Goal: Use online tool/utility: Utilize a website feature to perform a specific function

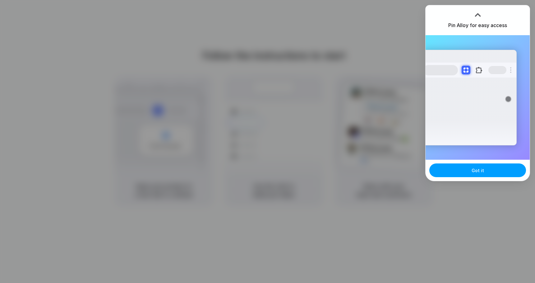
click at [468, 170] on button "Got it" at bounding box center [477, 170] width 97 height 14
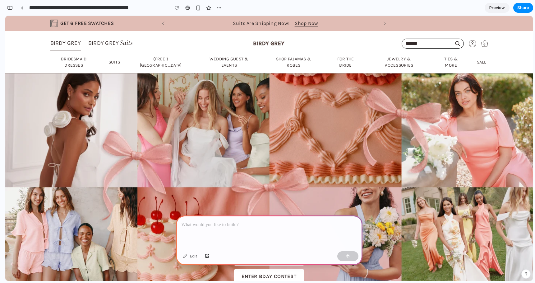
click at [286, 226] on p at bounding box center [269, 224] width 175 height 7
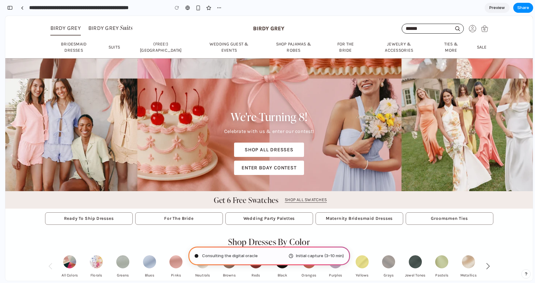
scroll to position [109, 0]
type input "**********"
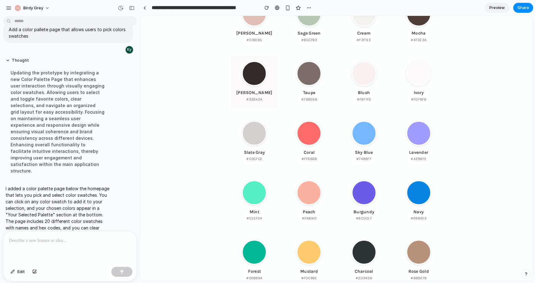
scroll to position [1588, 0]
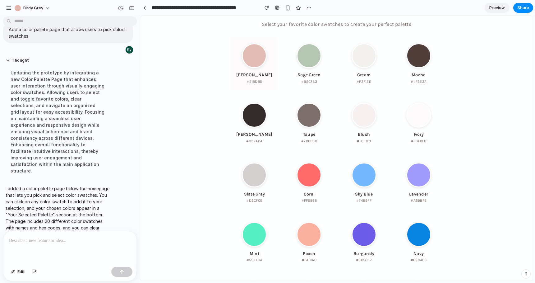
click at [267, 68] on div at bounding box center [254, 55] width 25 height 25
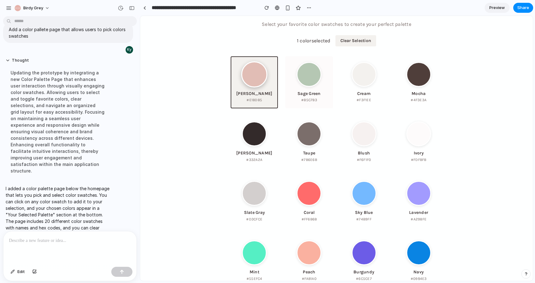
click at [306, 87] on div at bounding box center [309, 74] width 25 height 25
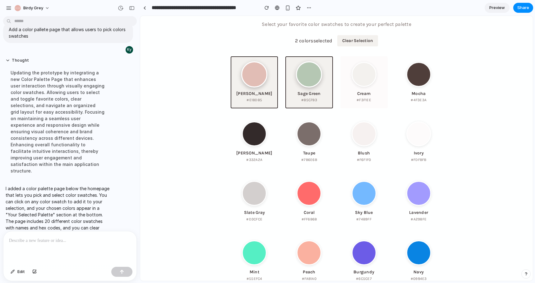
click at [359, 87] on div at bounding box center [364, 74] width 25 height 25
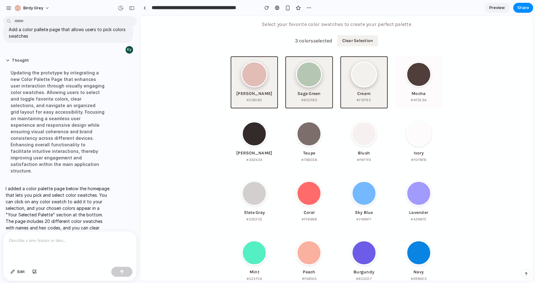
click at [410, 87] on div at bounding box center [418, 74] width 25 height 25
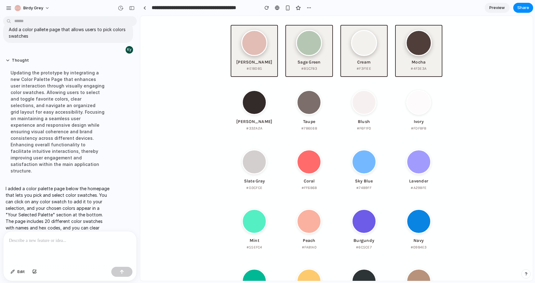
scroll to position [1631, 0]
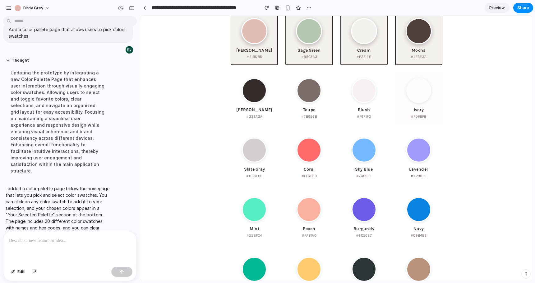
click at [406, 103] on div at bounding box center [418, 90] width 25 height 25
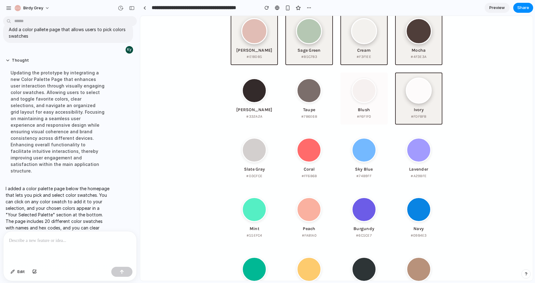
click at [358, 103] on div at bounding box center [364, 90] width 25 height 25
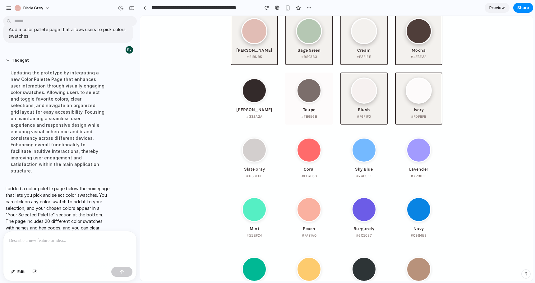
click at [304, 103] on div at bounding box center [309, 90] width 25 height 25
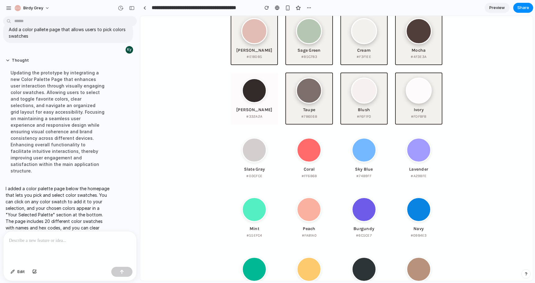
click at [265, 103] on div at bounding box center [254, 90] width 25 height 25
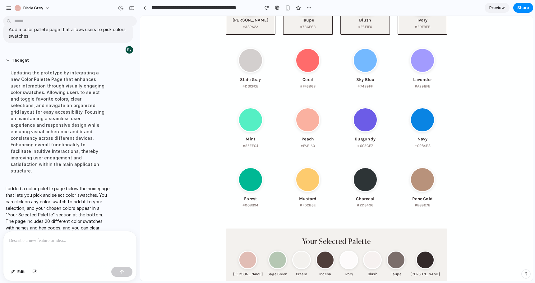
scroll to position [1745, 0]
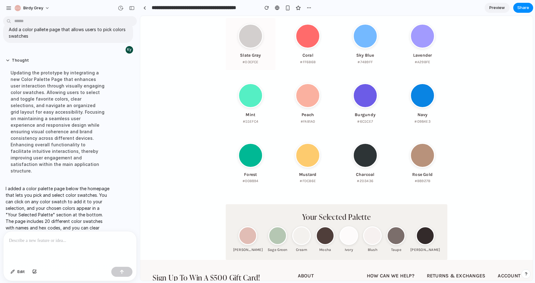
click at [251, 48] on div at bounding box center [250, 36] width 25 height 25
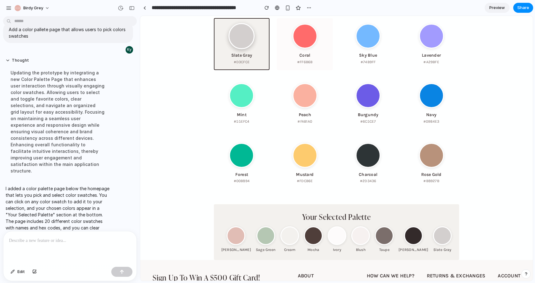
click at [304, 48] on div at bounding box center [305, 36] width 25 height 25
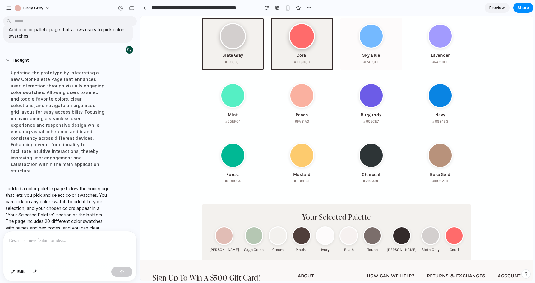
click at [361, 48] on div at bounding box center [371, 36] width 25 height 25
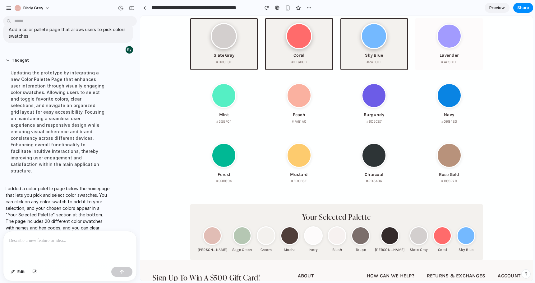
click at [437, 48] on div at bounding box center [449, 36] width 25 height 25
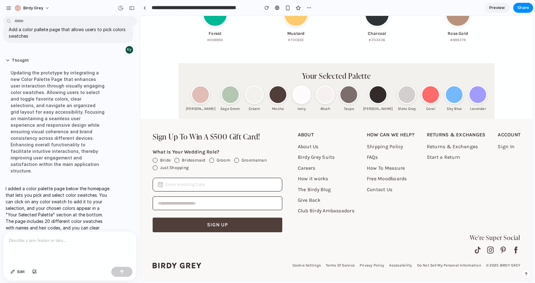
scroll to position [1936, 0]
click at [350, 104] on div at bounding box center [348, 94] width 19 height 19
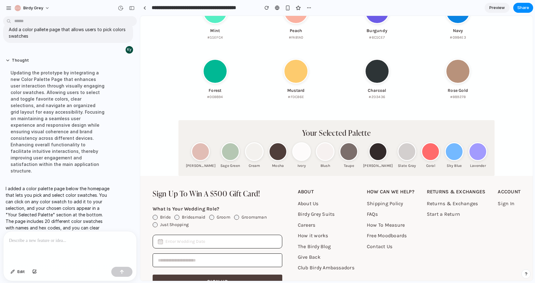
scroll to position [1815, 0]
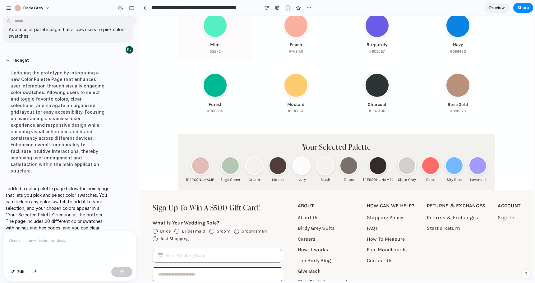
click at [222, 38] on div at bounding box center [215, 25] width 25 height 25
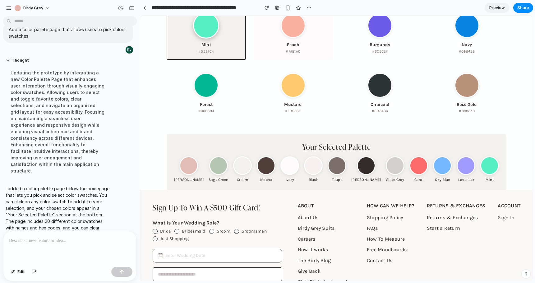
click at [283, 59] on button "Peach #FAB1A0" at bounding box center [292, 33] width 79 height 52
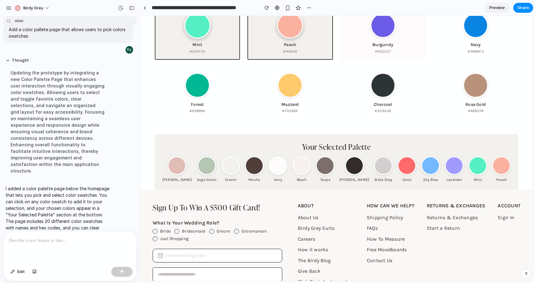
click at [390, 38] on div at bounding box center [383, 25] width 25 height 25
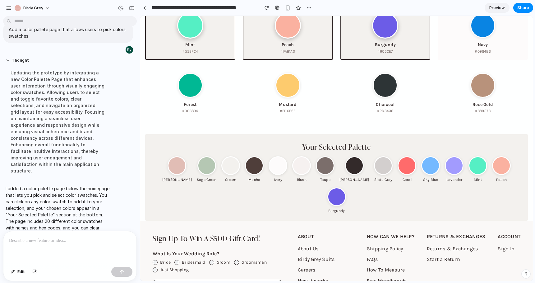
click at [468, 59] on button "Navy #0984E3" at bounding box center [483, 33] width 90 height 52
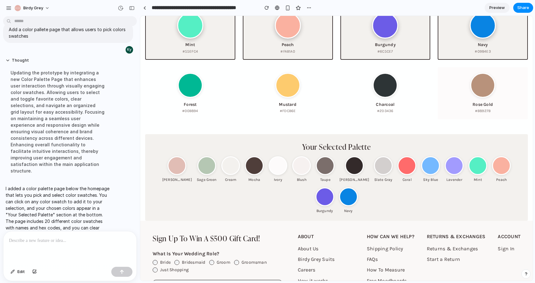
click at [468, 119] on button "Rose Gold #B8927B" at bounding box center [483, 93] width 90 height 52
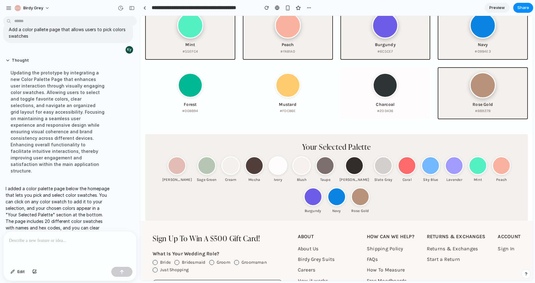
click at [374, 98] on div at bounding box center [385, 85] width 25 height 25
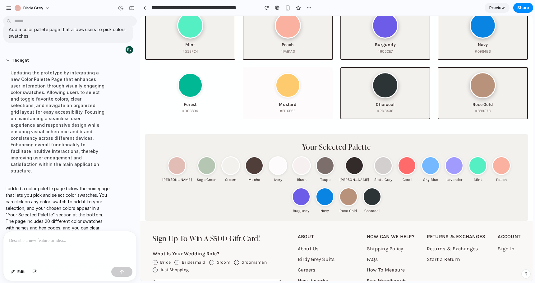
click at [279, 98] on div at bounding box center [287, 85] width 25 height 25
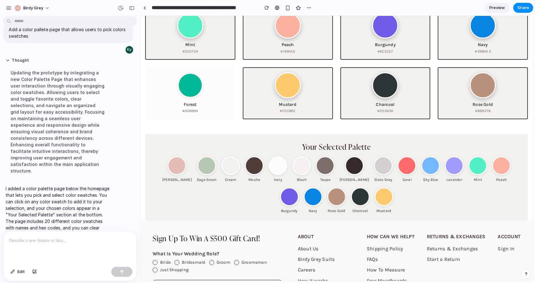
click at [188, 98] on div at bounding box center [190, 85] width 25 height 25
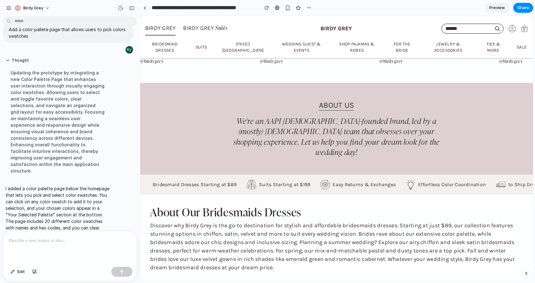
scroll to position [1435, 0]
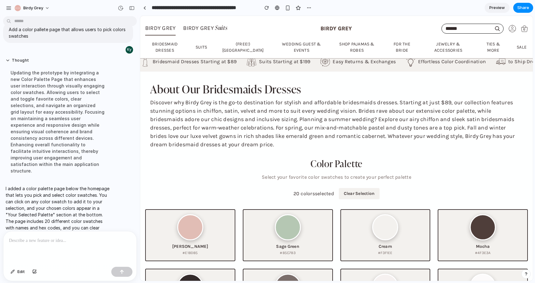
click at [27, 260] on div at bounding box center [69, 247] width 133 height 33
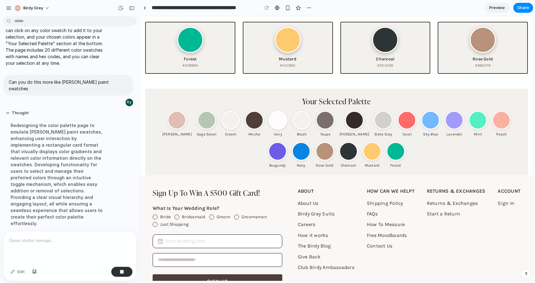
scroll to position [1954, 0]
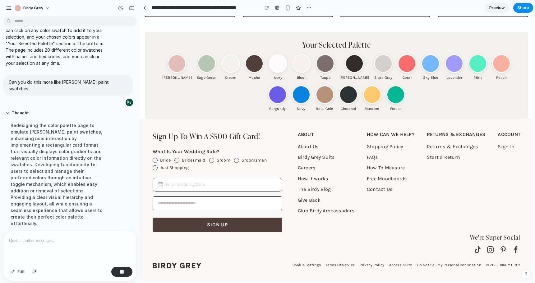
click at [293, 73] on div at bounding box center [301, 63] width 19 height 19
click at [292, 73] on div at bounding box center [301, 63] width 19 height 19
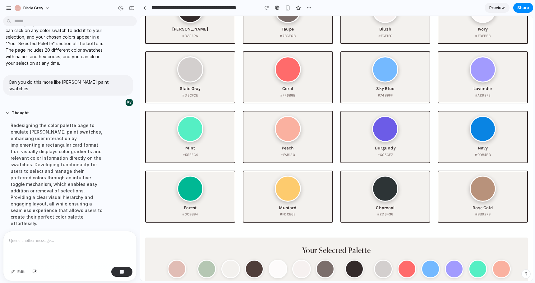
click at [307, 37] on section "Color Palette Select your favorite color swatches to create your perfect palett…" at bounding box center [336, 102] width 393 height 443
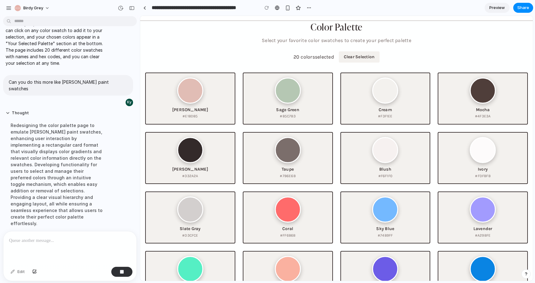
scroll to position [1496, 0]
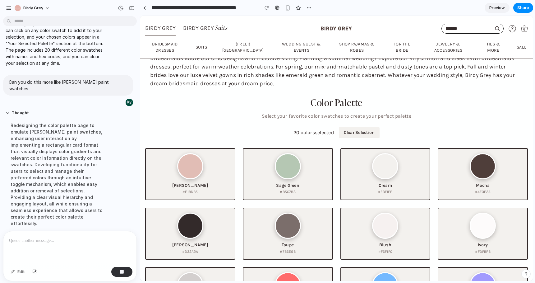
drag, startPoint x: 261, startPoint y: 71, endPoint x: 239, endPoint y: 95, distance: 32.1
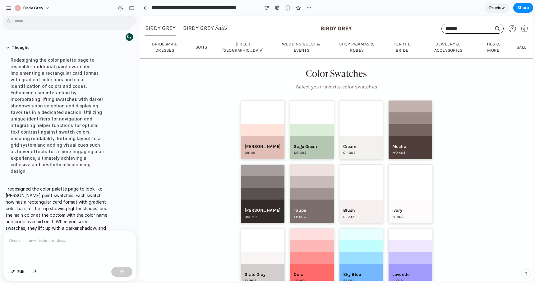
scroll to position [1650, 0]
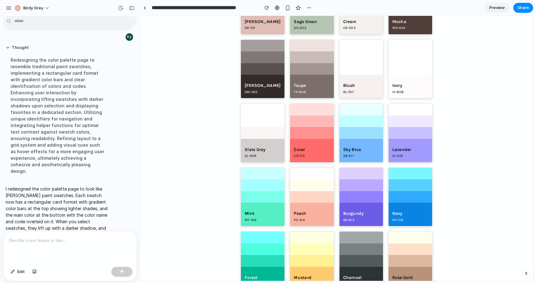
click at [269, 11] on div at bounding box center [263, 5] width 44 height 12
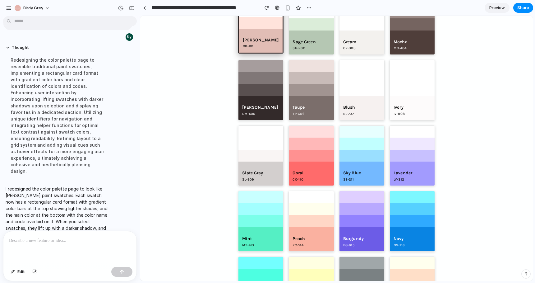
click at [314, 30] on div at bounding box center [311, 24] width 45 height 12
click at [373, 54] on div "Cream CR-303" at bounding box center [361, 42] width 45 height 24
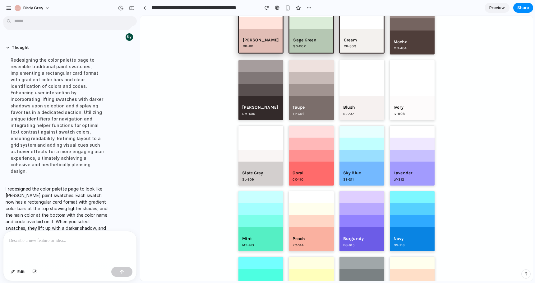
click at [400, 54] on div "Mocha MO-404" at bounding box center [412, 42] width 45 height 24
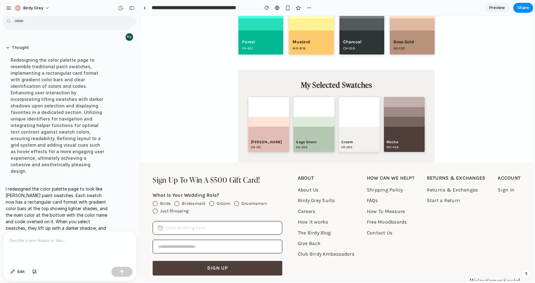
scroll to position [1911, 0]
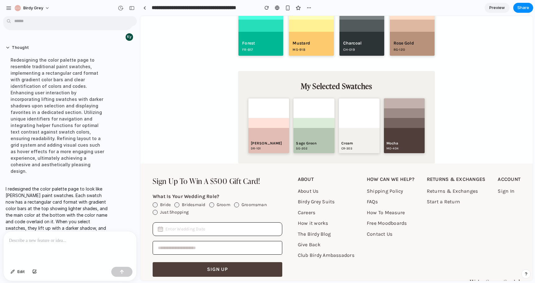
click at [398, 32] on div at bounding box center [412, 26] width 45 height 12
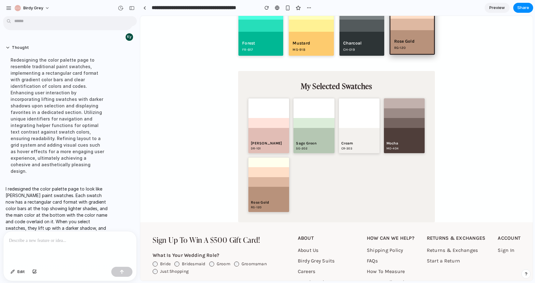
click at [362, 32] on div at bounding box center [361, 26] width 45 height 12
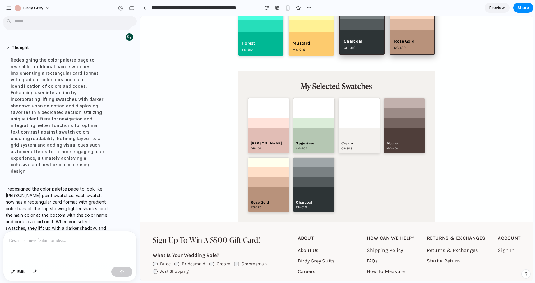
click at [314, 32] on div at bounding box center [311, 26] width 45 height 12
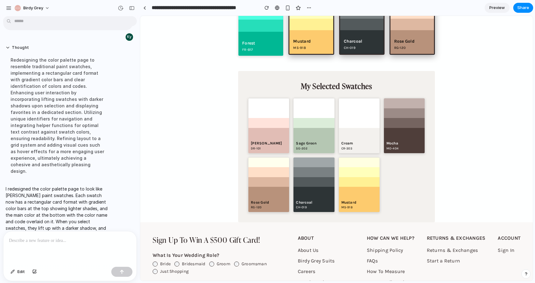
click at [277, 32] on div at bounding box center [260, 26] width 45 height 12
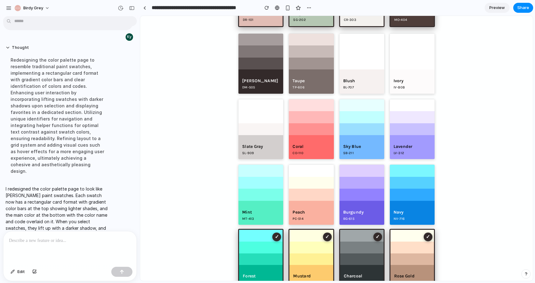
scroll to position [1665, 0]
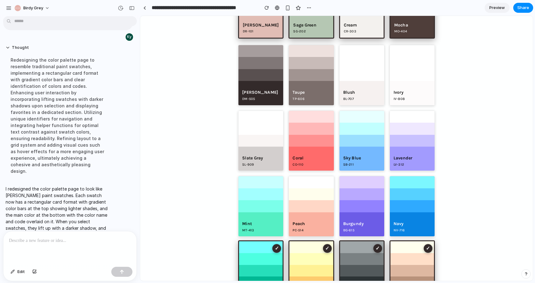
click at [266, 81] on div at bounding box center [260, 75] width 45 height 12
click at [304, 69] on div at bounding box center [311, 63] width 45 height 12
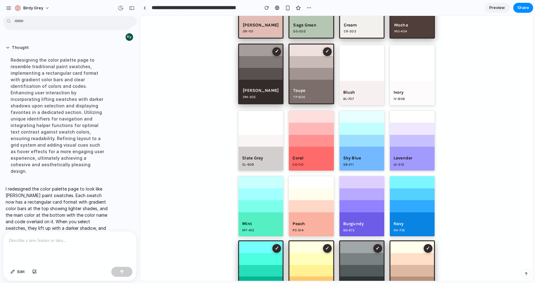
click at [334, 161] on div "Dusty Rose DR-101 ✓ Sage Green SG-202 ✓ Cream CR-303 ✓ Mocha MO-404 ✓ Deeper Mo…" at bounding box center [336, 140] width 197 height 323
click at [351, 69] on div at bounding box center [361, 63] width 45 height 12
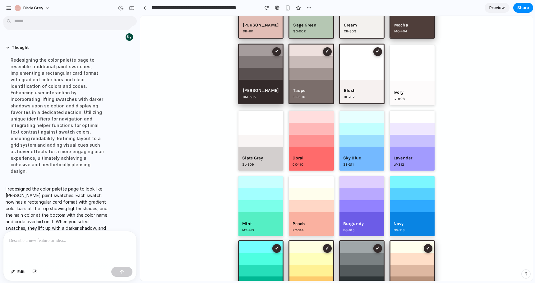
click at [392, 81] on div at bounding box center [412, 75] width 45 height 12
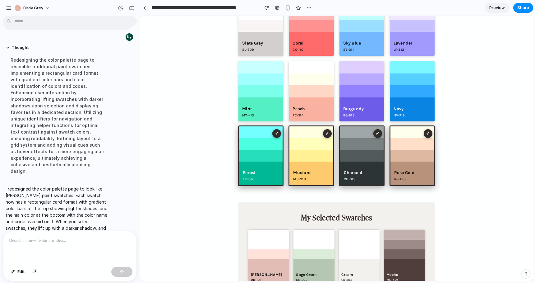
scroll to position [1819, 0]
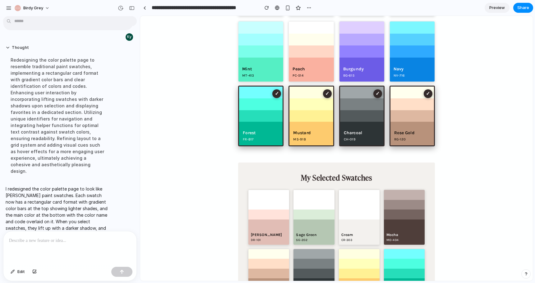
click at [398, 6] on div "Lavender" at bounding box center [412, 3] width 37 height 5
click at [355, 6] on div "Sky Blue" at bounding box center [361, 3] width 37 height 5
click at [314, 16] on div "Coral CO-110" at bounding box center [311, 4] width 45 height 24
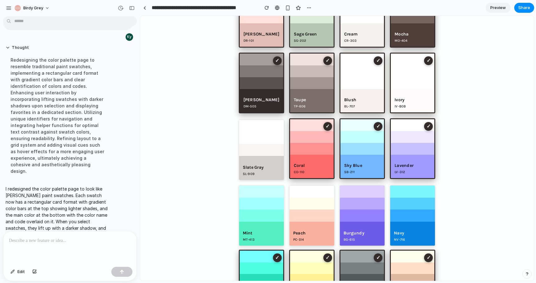
scroll to position [1666, 0]
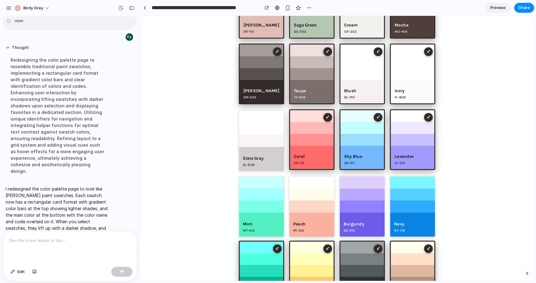
click at [414, 80] on div at bounding box center [413, 74] width 44 height 12
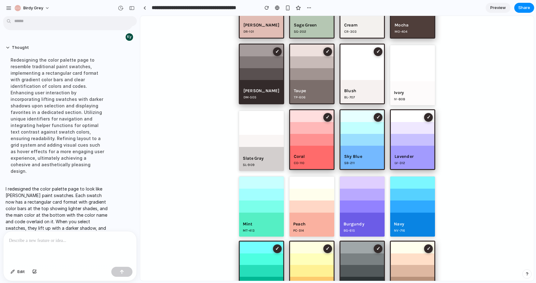
click at [414, 14] on div at bounding box center [413, 8] width 44 height 12
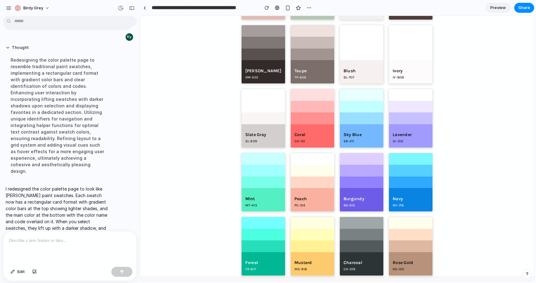
click at [321, 83] on div "Taupe TP-606" at bounding box center [313, 71] width 44 height 23
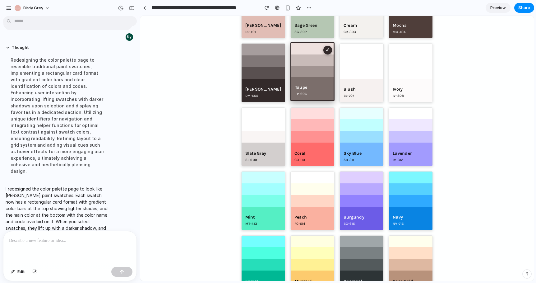
click at [321, 66] on div at bounding box center [312, 60] width 42 height 12
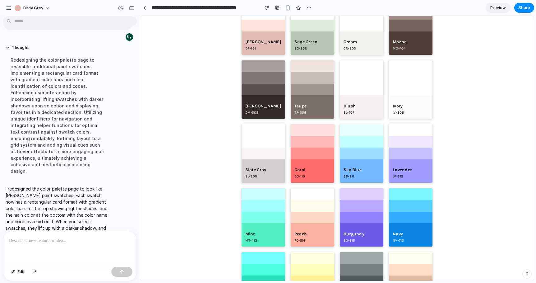
scroll to position [1627, 0]
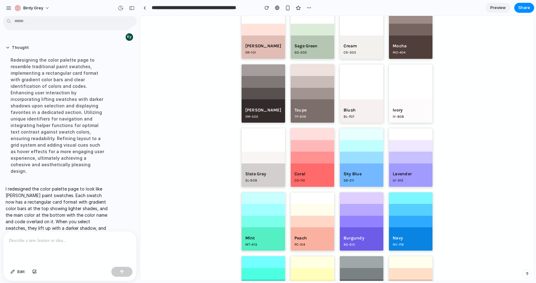
click at [316, 12] on div at bounding box center [313, 6] width 44 height 12
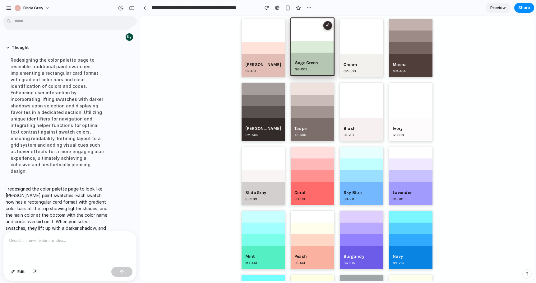
click at [282, 31] on div at bounding box center [264, 25] width 44 height 12
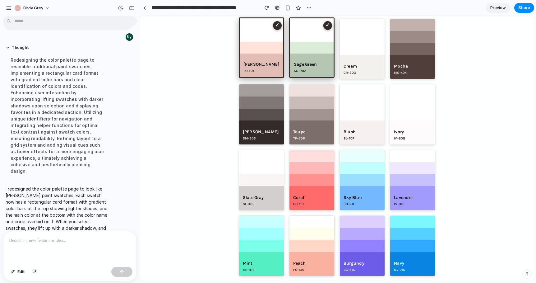
click at [357, 9] on button "Clear Selection" at bounding box center [362, 3] width 41 height 11
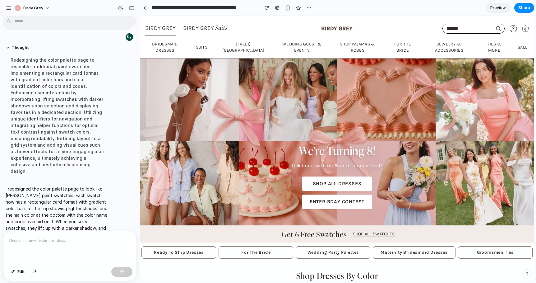
scroll to position [0, 0]
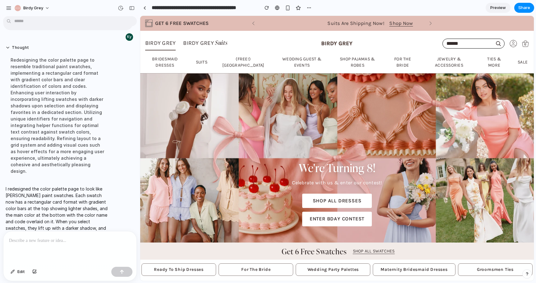
click at [203, 66] on link "Suits" at bounding box center [202, 62] width 24 height 16
click at [176, 63] on span "Bridesmaid Dresses" at bounding box center [164, 62] width 37 height 12
click at [172, 64] on span "Bridesmaid Dresses" at bounding box center [164, 62] width 37 height 12
click at [346, 22] on div "Suits Are Shipping Now! ⠀ Shop Now" at bounding box center [370, 23] width 214 height 7
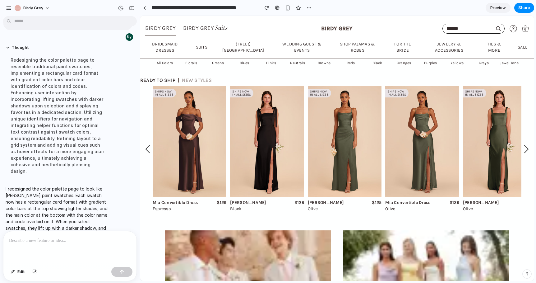
scroll to position [453, 0]
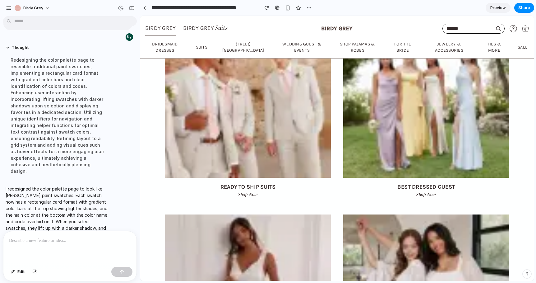
click at [316, 137] on img at bounding box center [248, 108] width 166 height 137
